Goal: Task Accomplishment & Management: Manage account settings

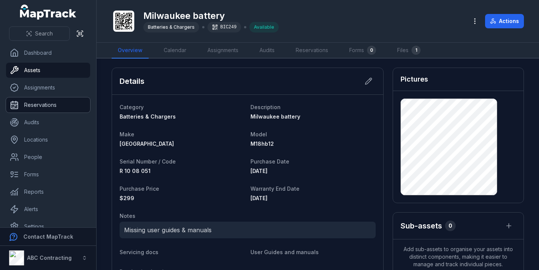
click at [33, 103] on link "Reservations" at bounding box center [48, 104] width 84 height 15
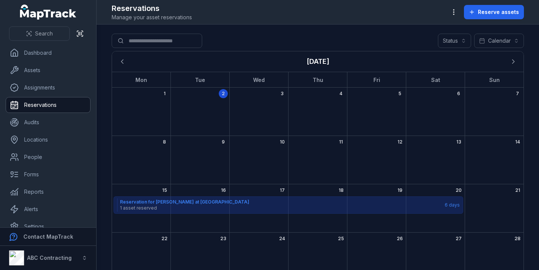
click at [219, 91] on div "2" at bounding box center [200, 112] width 59 height 48
click at [34, 55] on link "Dashboard" at bounding box center [48, 52] width 84 height 15
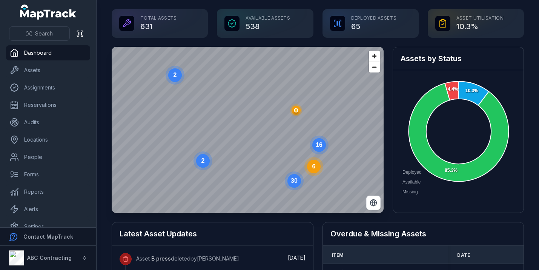
click at [146, 24] on div "Total Assets 631" at bounding box center [160, 23] width 96 height 29
click at [125, 26] on icon at bounding box center [126, 23] width 7 height 7
click at [236, 24] on icon at bounding box center [232, 24] width 8 height 8
click at [251, 24] on div "Available Assets 538" at bounding box center [265, 23] width 96 height 29
click at [320, 149] on circle at bounding box center [320, 145] width 14 height 14
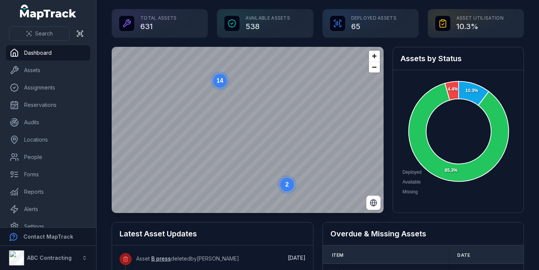
click at [217, 83] on text "14" at bounding box center [220, 80] width 7 height 6
click at [261, 23] on div "Available Assets 538" at bounding box center [265, 23] width 96 height 29
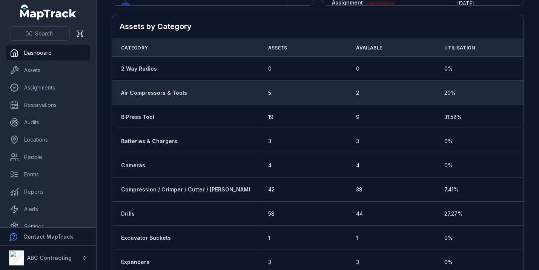
scroll to position [345, 0]
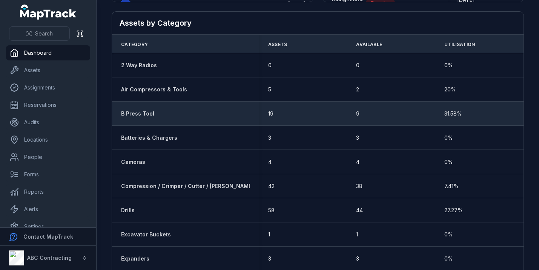
click at [137, 113] on strong "B Press Tool" at bounding box center [137, 114] width 33 height 8
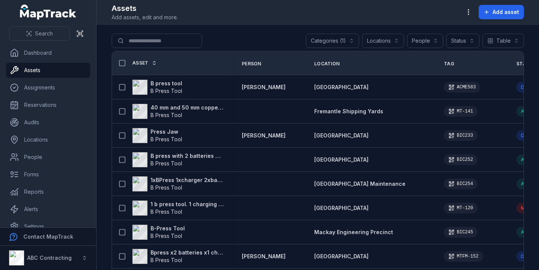
click at [382, 40] on button "Locations" at bounding box center [383, 41] width 42 height 14
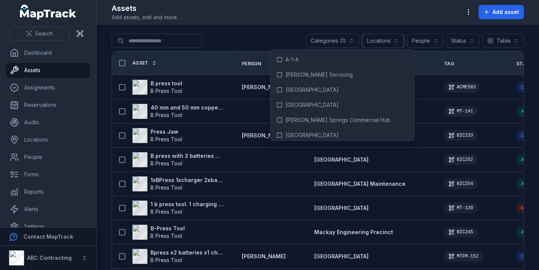
click at [383, 40] on button "Locations" at bounding box center [383, 41] width 42 height 14
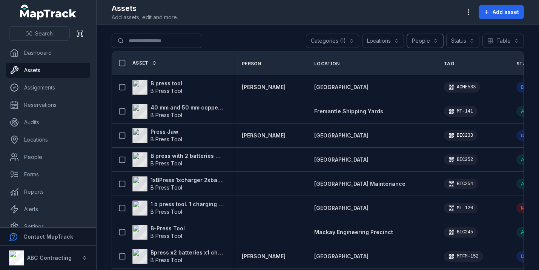
click at [441, 39] on button "People" at bounding box center [425, 41] width 36 height 14
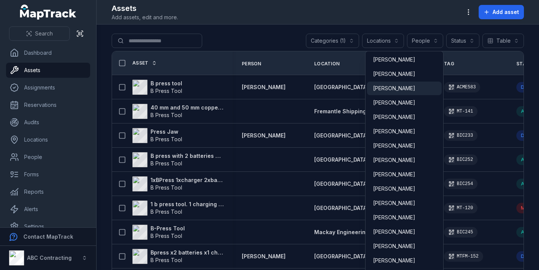
click at [385, 87] on span "[PERSON_NAME]" at bounding box center [394, 89] width 42 height 8
click at [393, 103] on span "[PERSON_NAME]" at bounding box center [394, 103] width 42 height 8
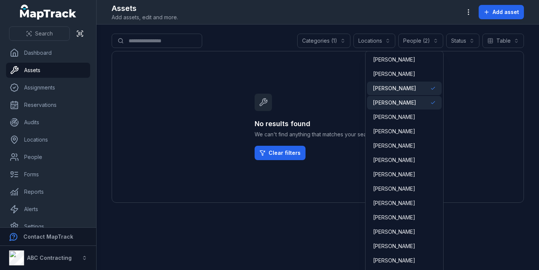
click at [397, 89] on span "[PERSON_NAME]" at bounding box center [394, 89] width 43 height 8
click at [393, 101] on span "[PERSON_NAME]" at bounding box center [394, 103] width 43 height 8
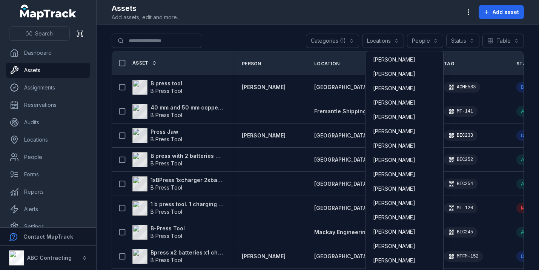
click at [245, 35] on div "**********" at bounding box center [318, 42] width 413 height 17
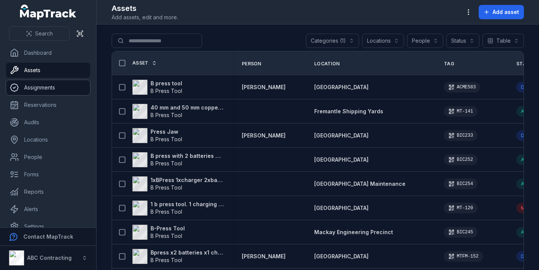
click at [42, 92] on link "Assignments" at bounding box center [48, 87] width 84 height 15
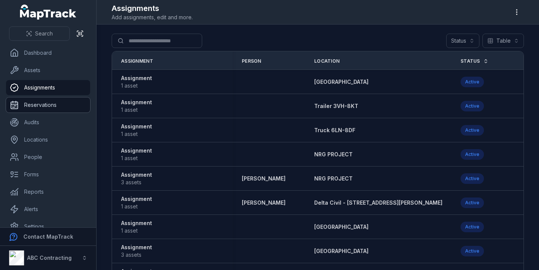
click at [26, 103] on link "Reservations" at bounding box center [48, 104] width 84 height 15
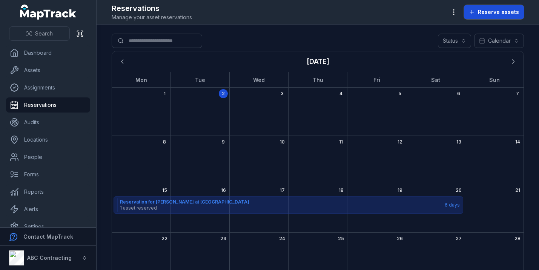
click at [496, 15] on span "Reserve assets" at bounding box center [498, 12] width 41 height 8
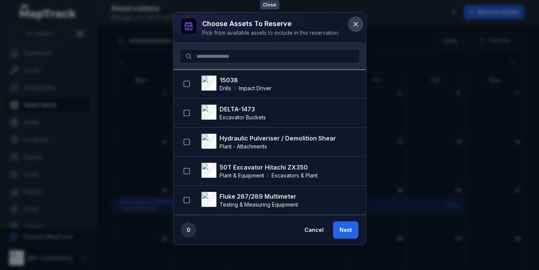
click at [357, 23] on icon at bounding box center [356, 24] width 8 height 8
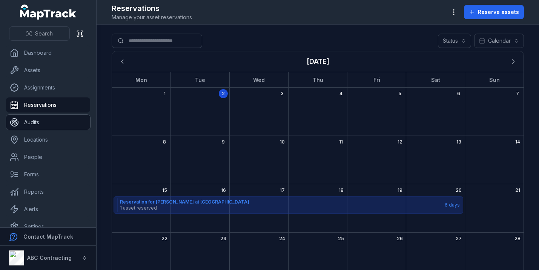
click at [36, 126] on link "Audits" at bounding box center [48, 122] width 84 height 15
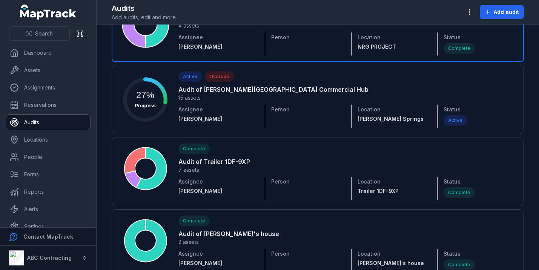
scroll to position [132, 0]
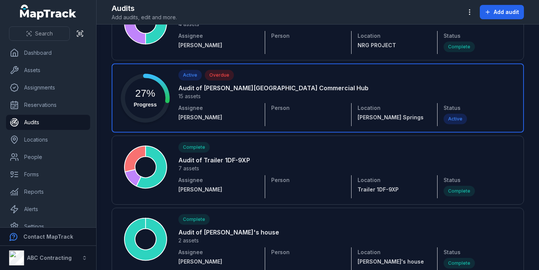
click at [191, 99] on link at bounding box center [318, 97] width 413 height 69
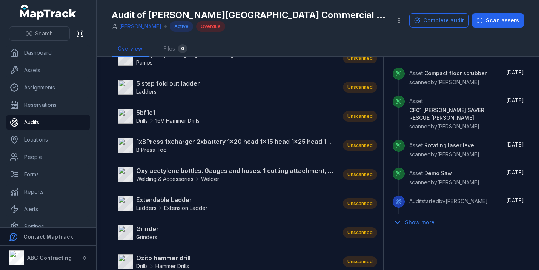
scroll to position [211, 0]
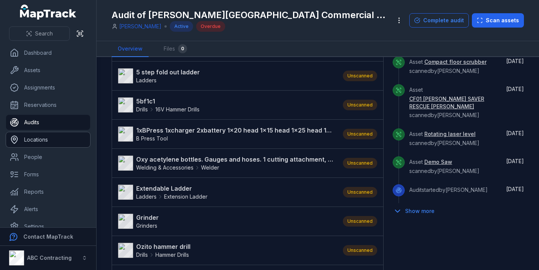
click at [21, 146] on link "Locations" at bounding box center [48, 139] width 84 height 15
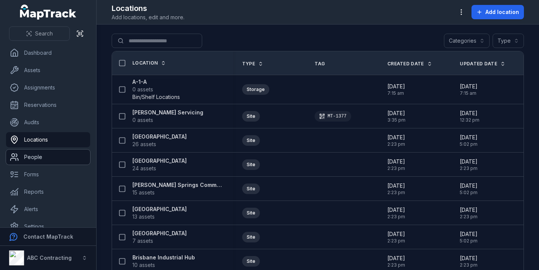
click at [42, 153] on link "People" at bounding box center [48, 156] width 84 height 15
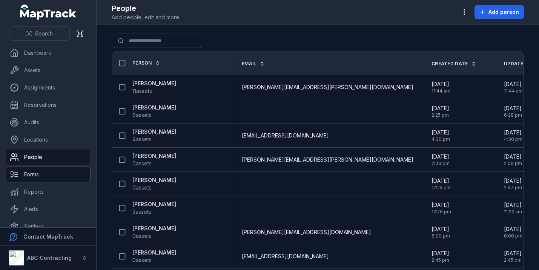
click at [33, 172] on link "Forms" at bounding box center [48, 174] width 84 height 15
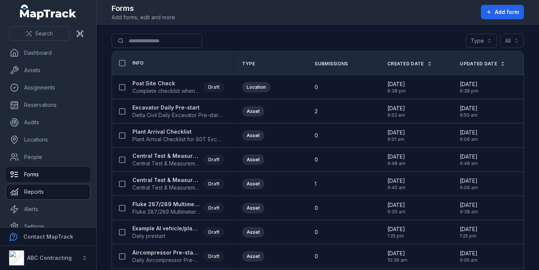
click at [54, 193] on link "Reports" at bounding box center [48, 191] width 84 height 15
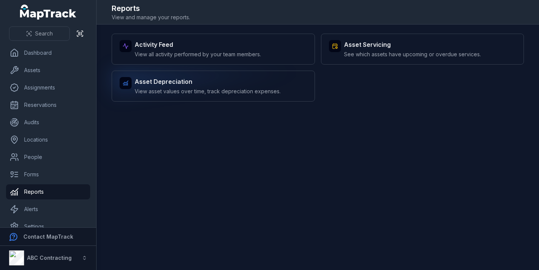
click at [199, 81] on strong "Asset Depreciation" at bounding box center [208, 81] width 146 height 9
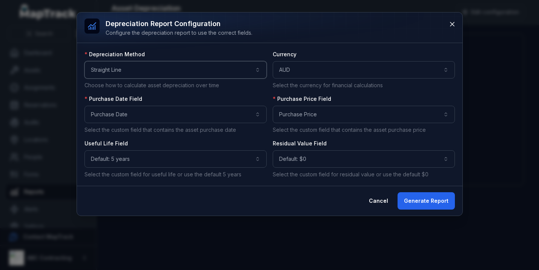
click at [167, 72] on button "**********" at bounding box center [176, 69] width 182 height 17
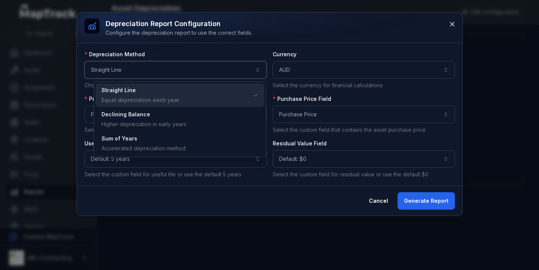
click at [167, 72] on button "**********" at bounding box center [176, 69] width 182 height 17
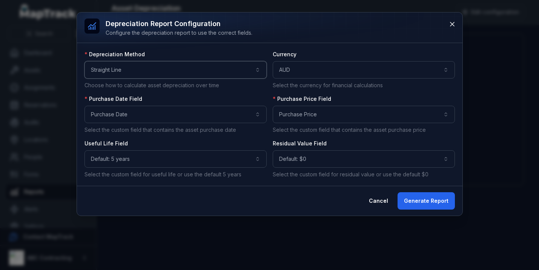
click at [167, 72] on button "**********" at bounding box center [176, 69] width 182 height 17
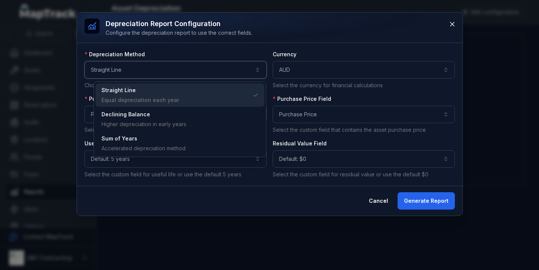
click at [167, 72] on button "**********" at bounding box center [176, 69] width 182 height 17
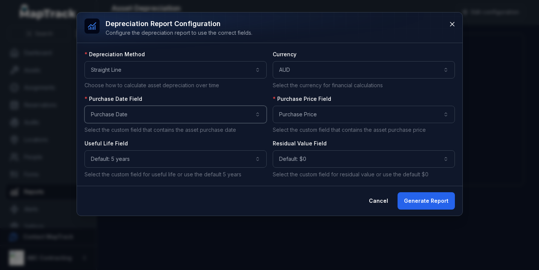
click at [153, 109] on button "**********" at bounding box center [176, 114] width 182 height 17
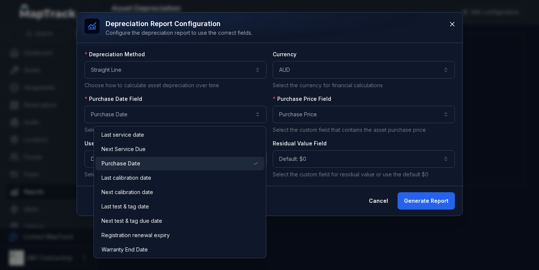
click at [135, 162] on span "Purchase Date" at bounding box center [121, 164] width 39 height 8
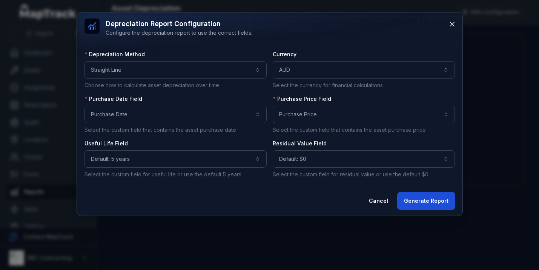
click at [430, 199] on button "Generate Report" at bounding box center [426, 200] width 57 height 17
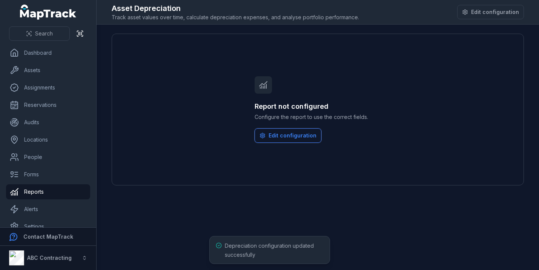
click at [286, 137] on button "Edit configuration" at bounding box center [288, 135] width 67 height 14
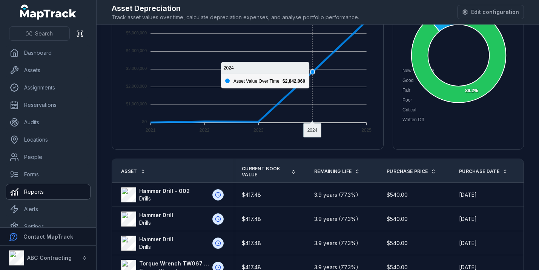
scroll to position [98, 0]
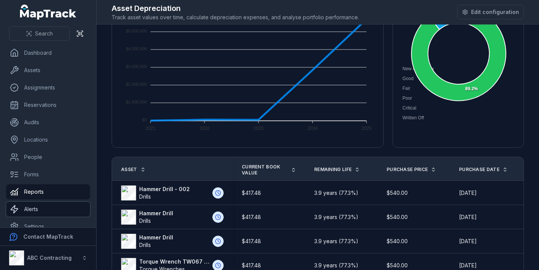
click at [45, 205] on link "Alerts" at bounding box center [48, 209] width 84 height 15
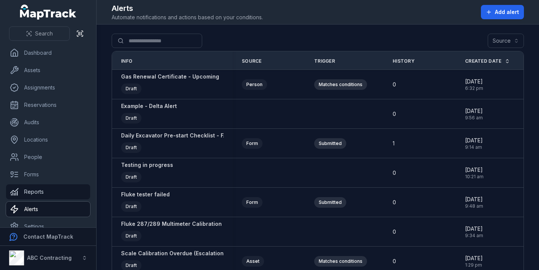
scroll to position [11, 0]
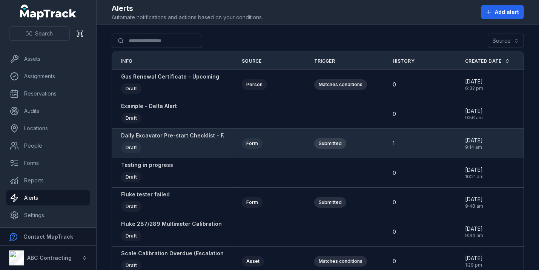
click at [181, 137] on strong "Daily Excavator Pre-start Checklist - FAIL or Risk Identified ALERT" at bounding box center [208, 136] width 175 height 8
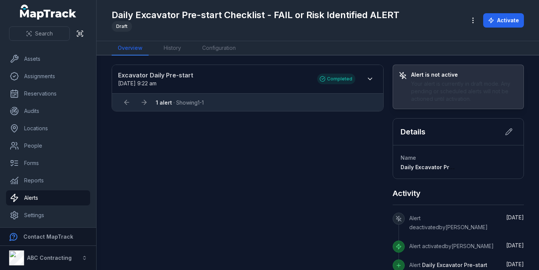
click at [154, 75] on strong "Excavator Daily Pre-start" at bounding box center [214, 75] width 192 height 9
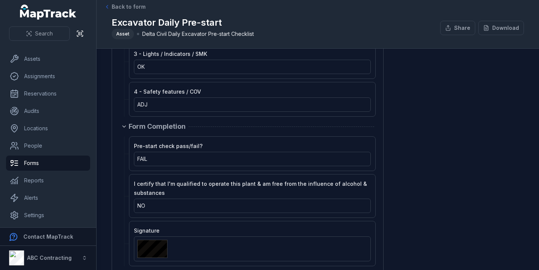
scroll to position [947, 0]
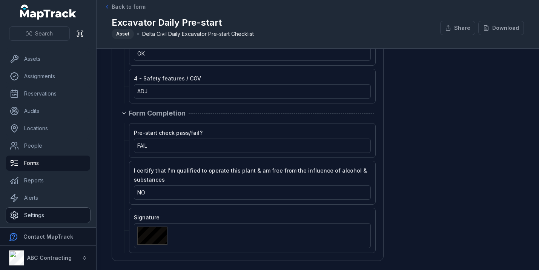
click at [40, 220] on link "Settings" at bounding box center [48, 215] width 84 height 15
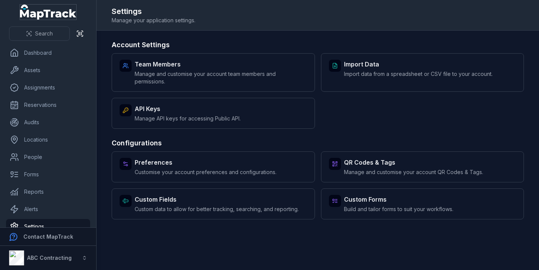
click at [27, 8] on icon "MapTrack" at bounding box center [48, 12] width 57 height 15
